Goal: Information Seeking & Learning: Compare options

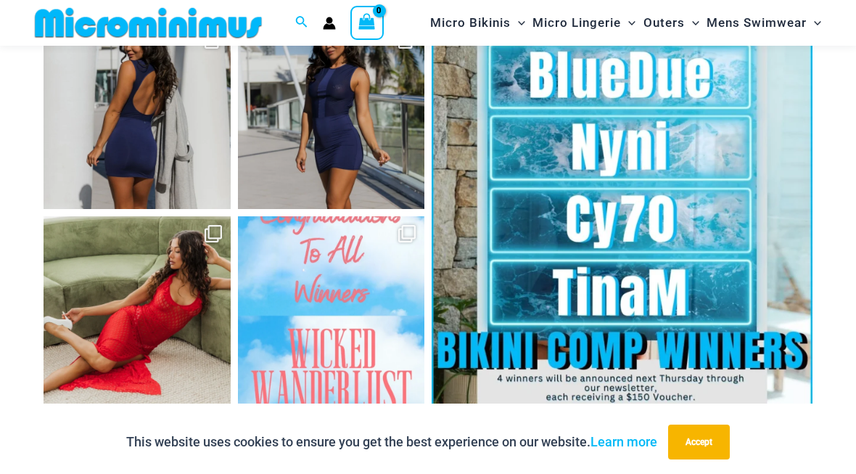
scroll to position [5362, 0]
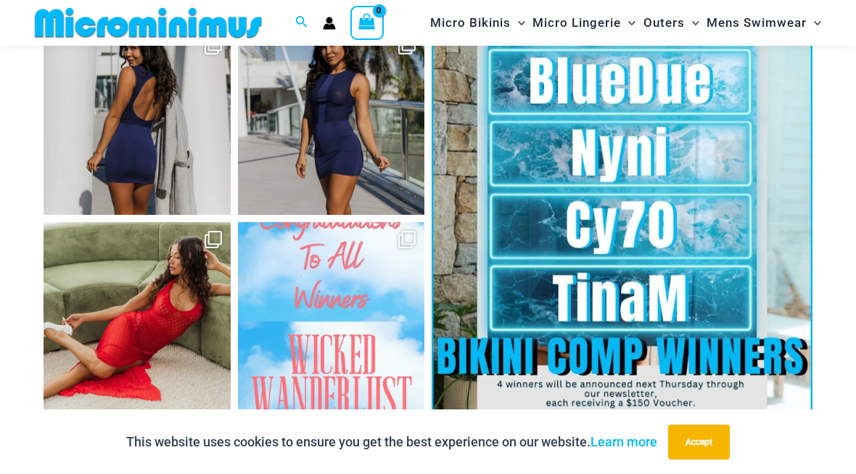
click at [736, 303] on link "Open" at bounding box center [622, 218] width 381 height 381
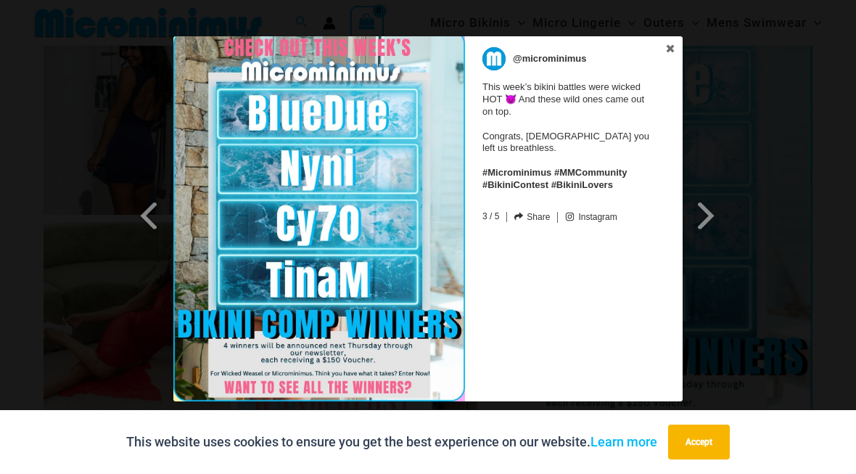
click at [695, 215] on span at bounding box center [706, 215] width 25 height 33
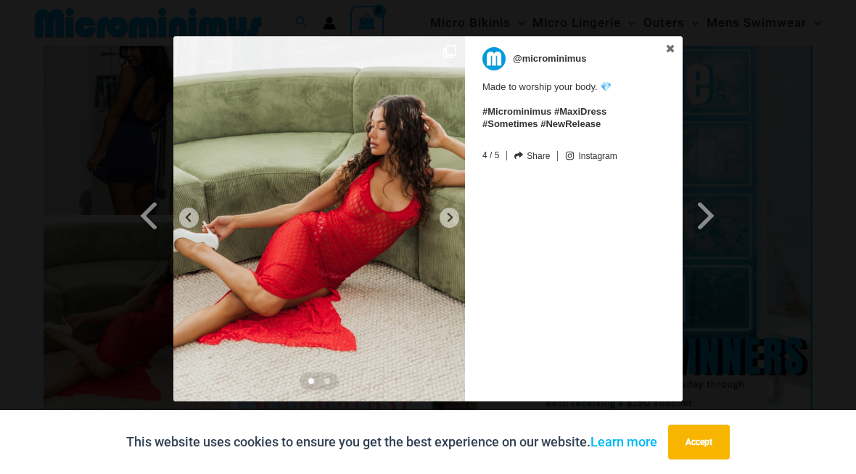
click at [675, 44] on icon at bounding box center [670, 49] width 10 height 10
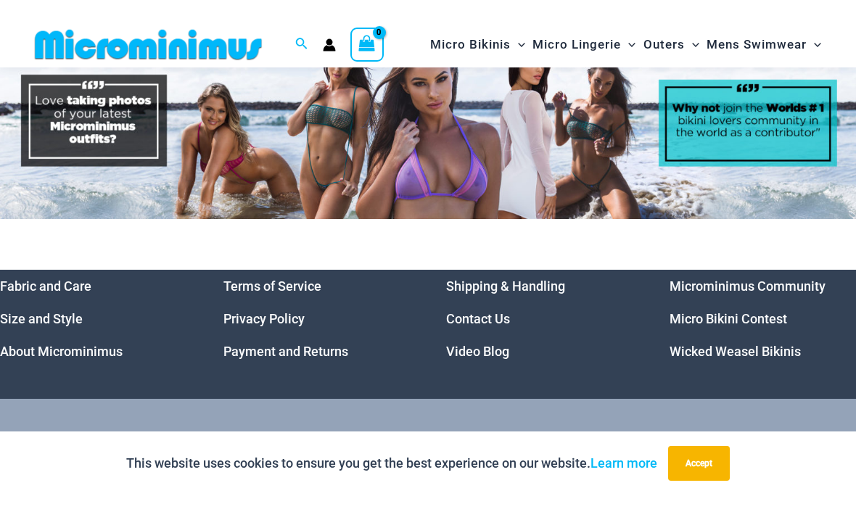
scroll to position [5829, 0]
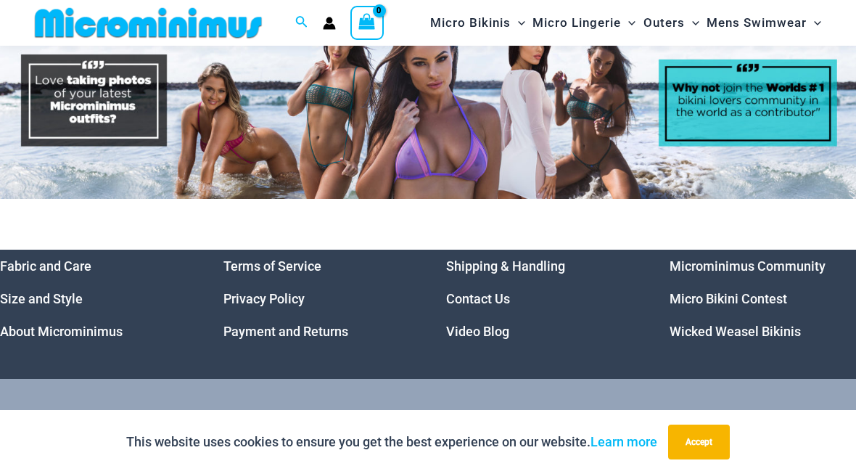
click at [757, 302] on link "Micro Bikini Contest" at bounding box center [728, 298] width 118 height 15
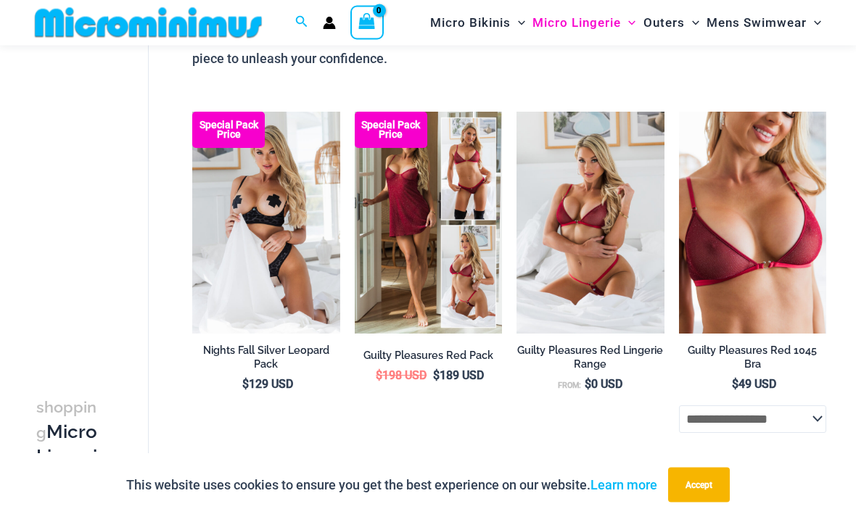
scroll to position [147, 0]
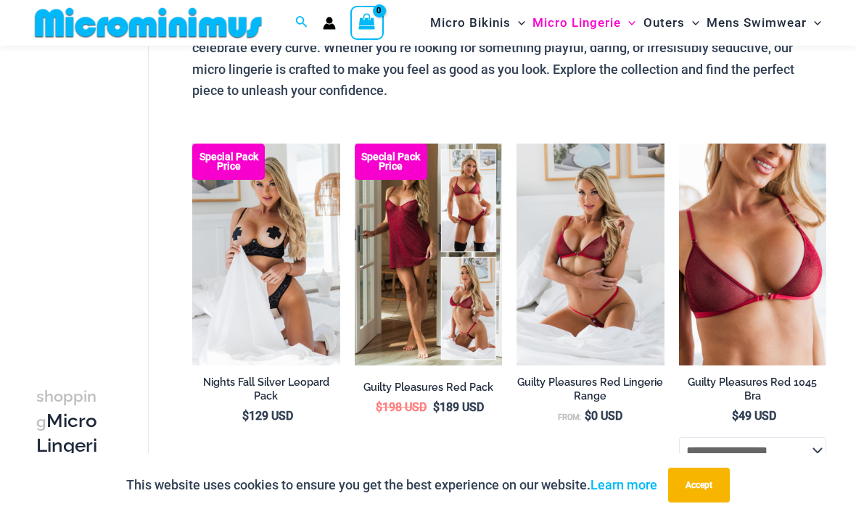
click at [192, 144] on img at bounding box center [192, 144] width 0 height 0
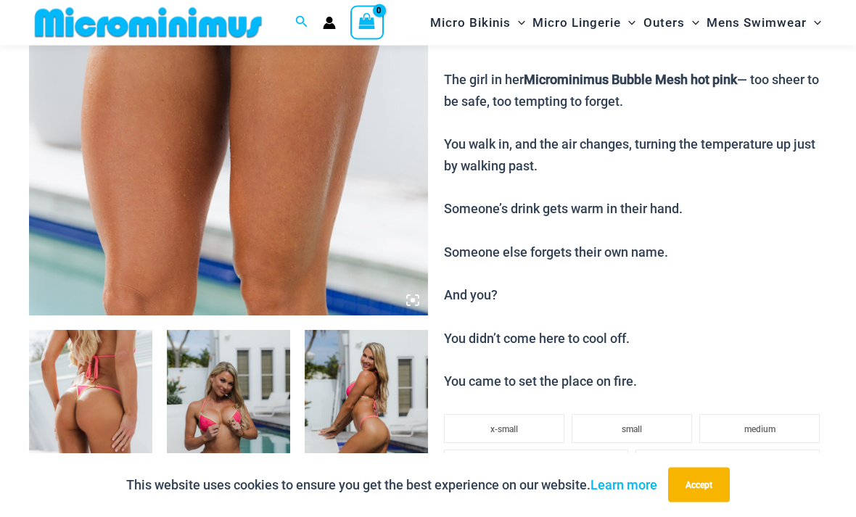
scroll to position [419, 0]
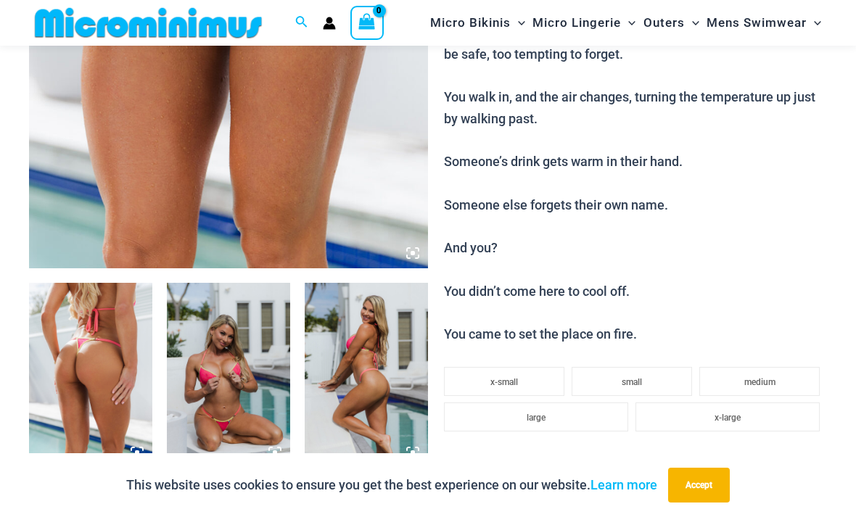
click at [224, 372] on img at bounding box center [228, 375] width 123 height 185
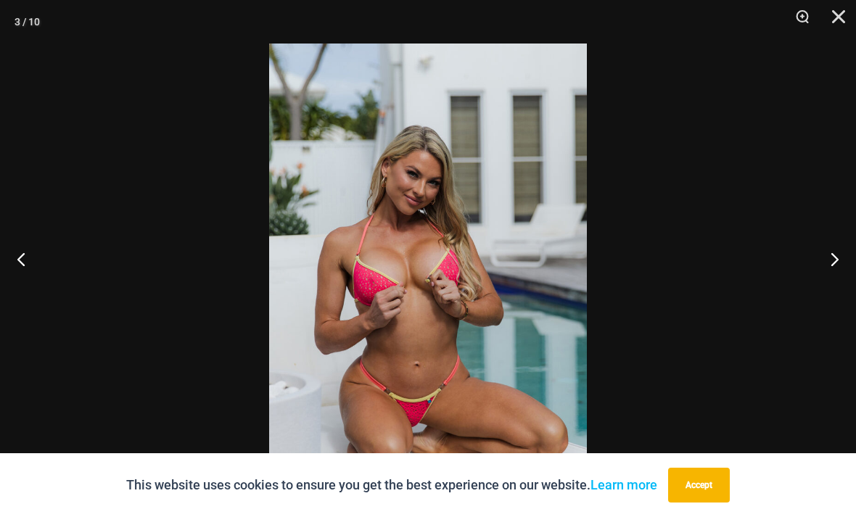
click at [839, 20] on button "Close" at bounding box center [833, 22] width 36 height 44
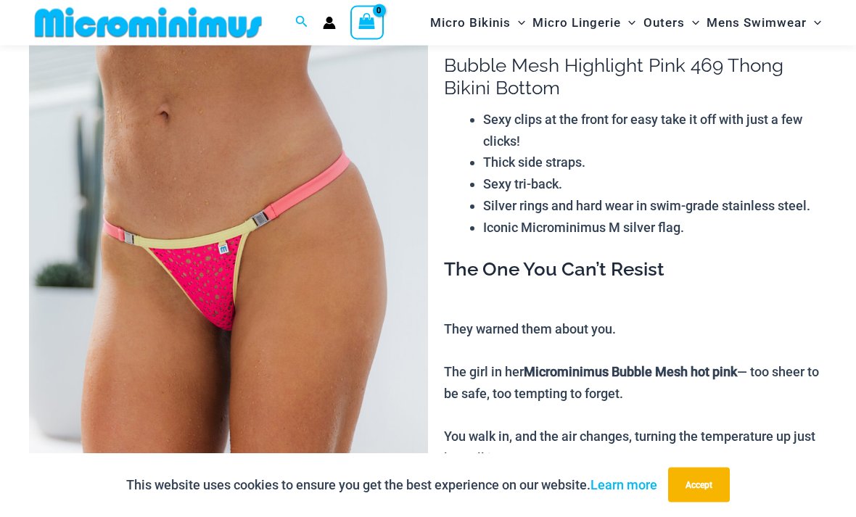
scroll to position [0, 0]
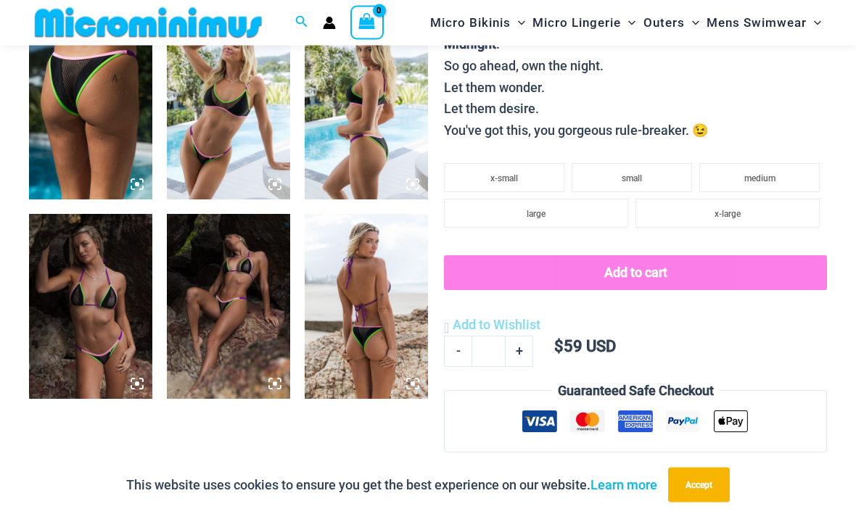
scroll to position [652, 0]
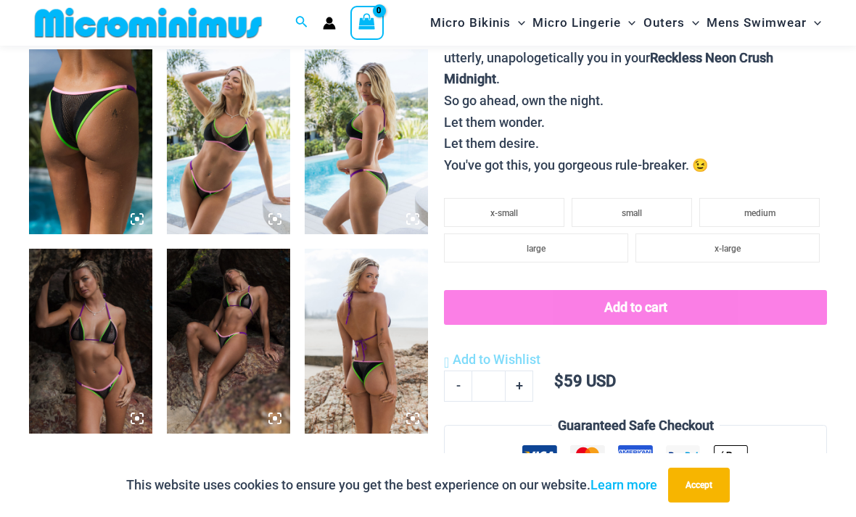
click at [382, 387] on img at bounding box center [366, 341] width 123 height 185
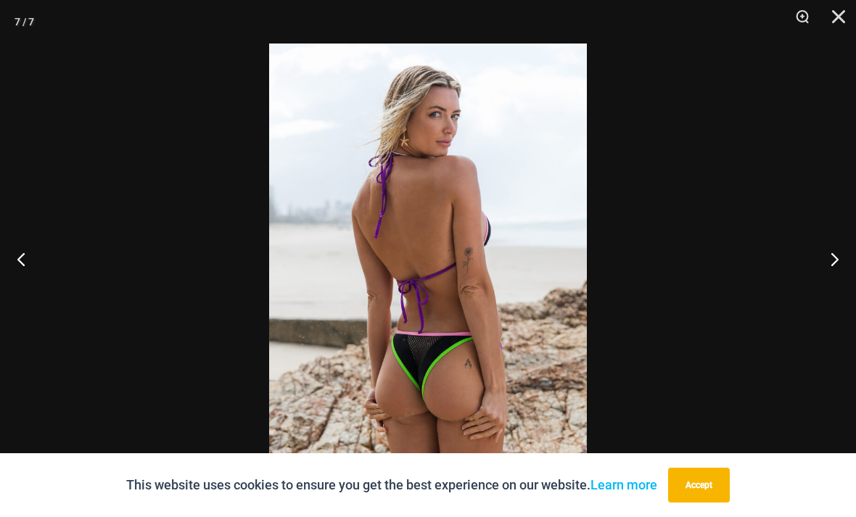
click at [838, 278] on button "Next" at bounding box center [829, 259] width 54 height 73
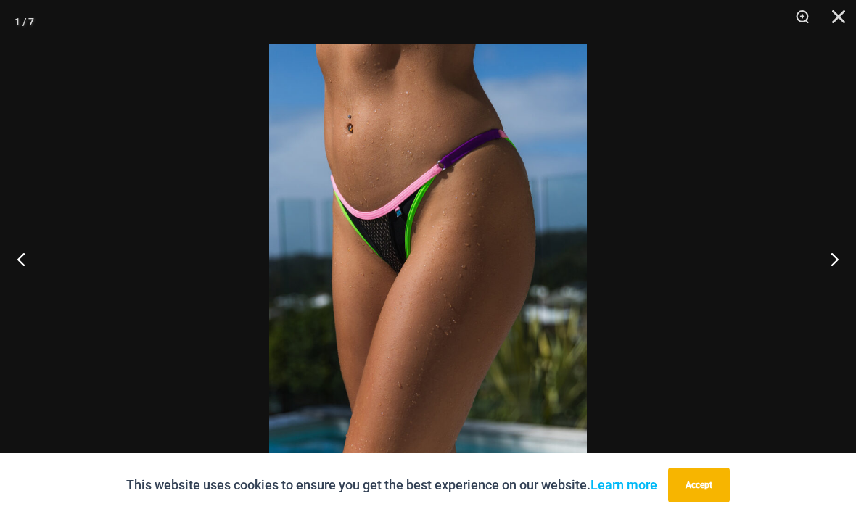
click at [829, 284] on button "Next" at bounding box center [829, 259] width 54 height 73
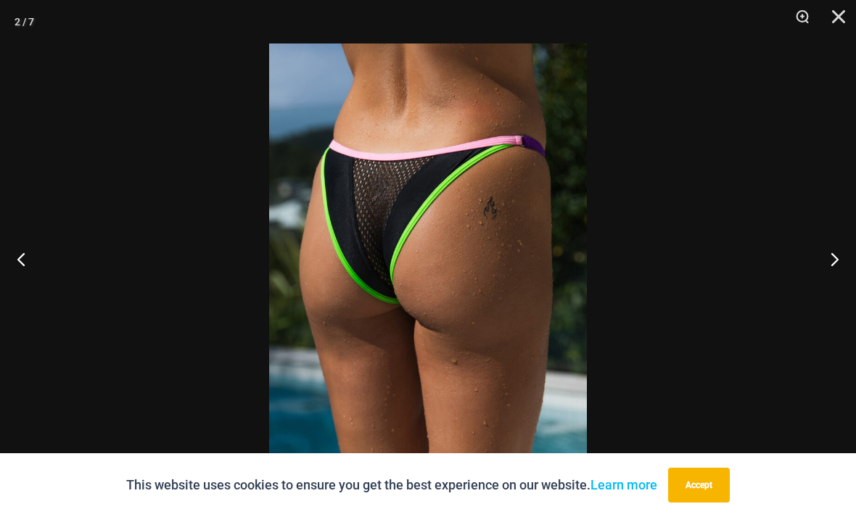
click at [845, 15] on button "Close" at bounding box center [833, 22] width 36 height 44
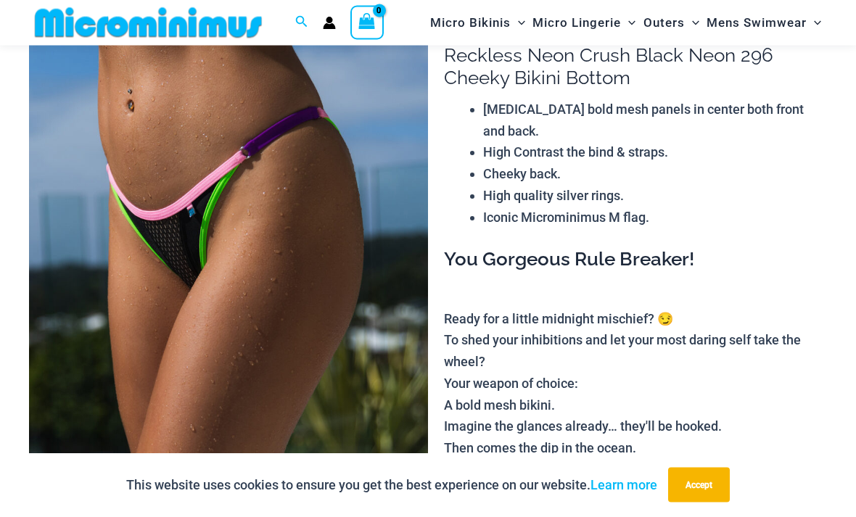
scroll to position [0, 0]
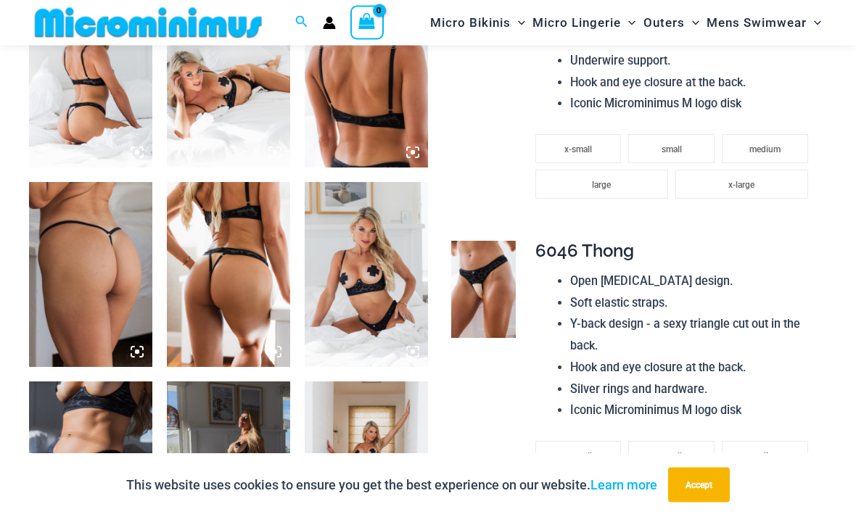
scroll to position [728, 0]
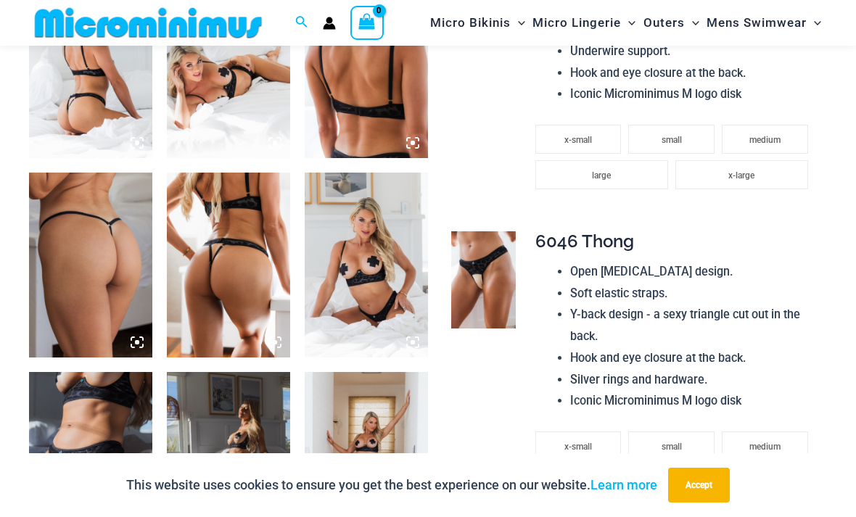
click at [368, 273] on img at bounding box center [366, 265] width 123 height 185
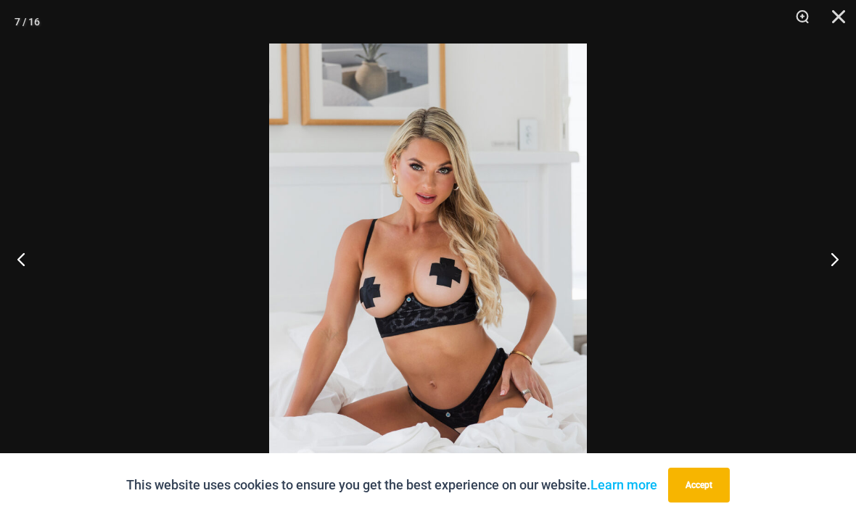
click at [835, 284] on button "Next" at bounding box center [829, 259] width 54 height 73
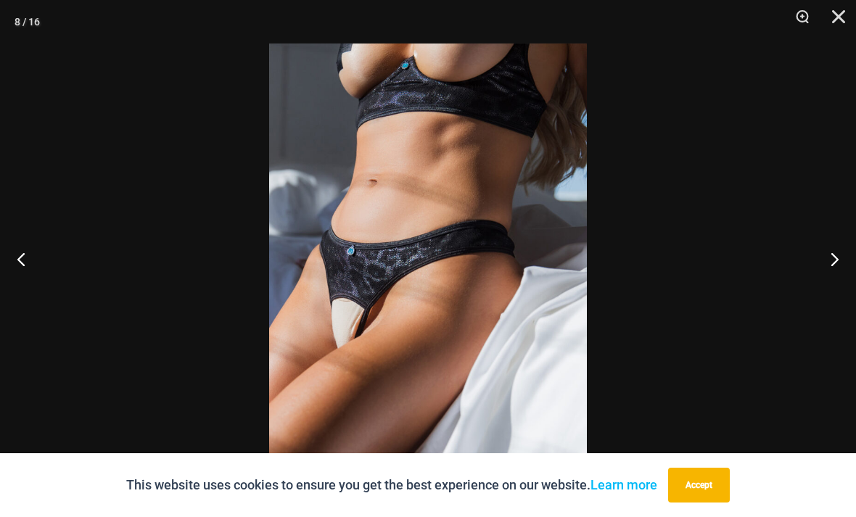
click at [827, 281] on button "Next" at bounding box center [829, 259] width 54 height 73
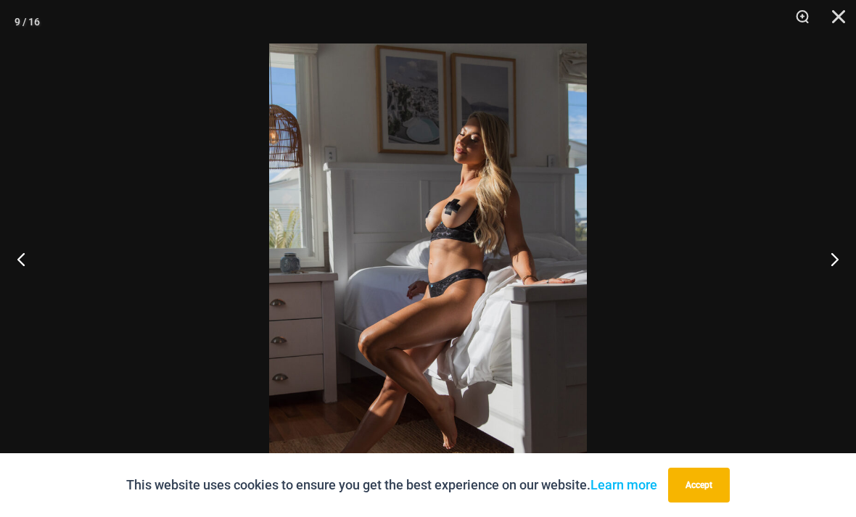
click at [838, 17] on button "Close" at bounding box center [833, 22] width 36 height 44
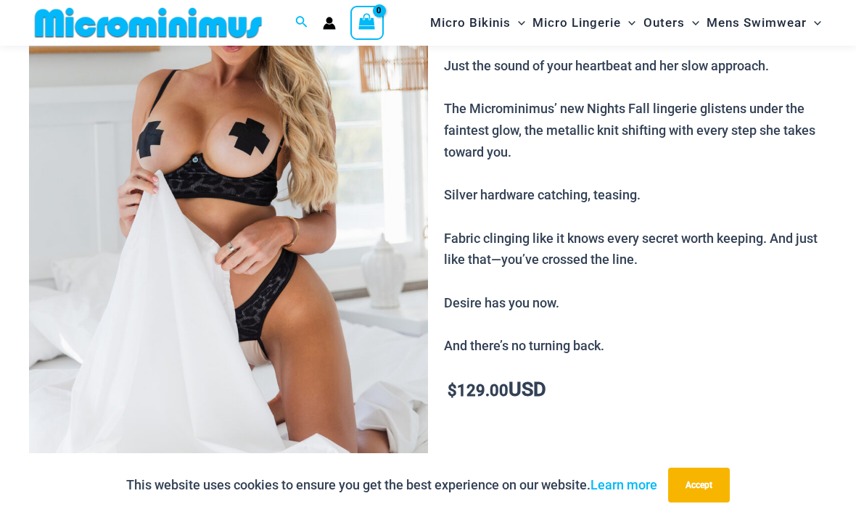
scroll to position [137, 0]
